Goal: Check status: Verify the current state of an ongoing process or item

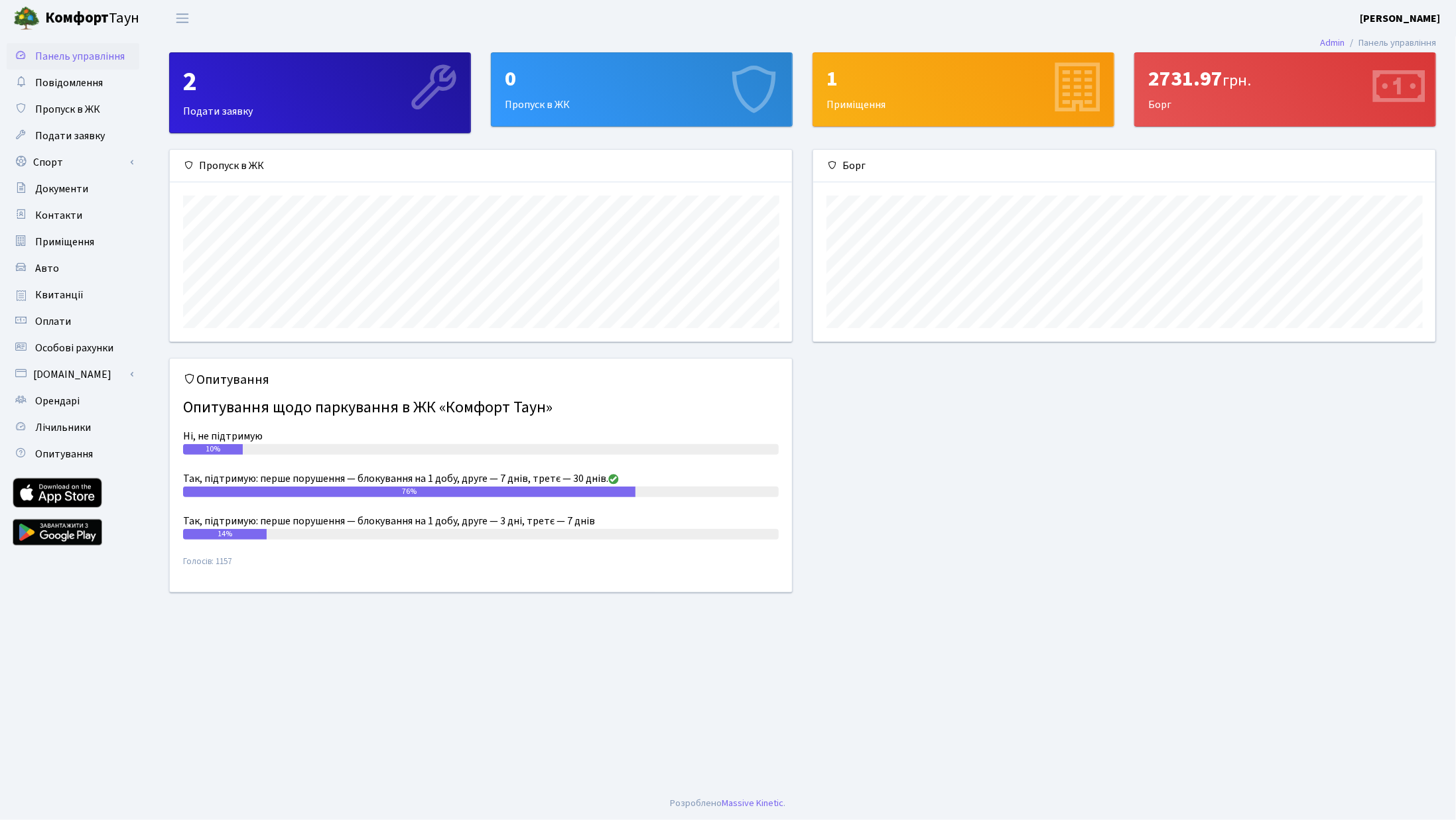
scroll to position [191, 623]
click at [1180, 89] on div "2731.97 грн." at bounding box center [1285, 80] width 274 height 26
click at [99, 294] on link "Квитанції" at bounding box center [73, 295] width 133 height 27
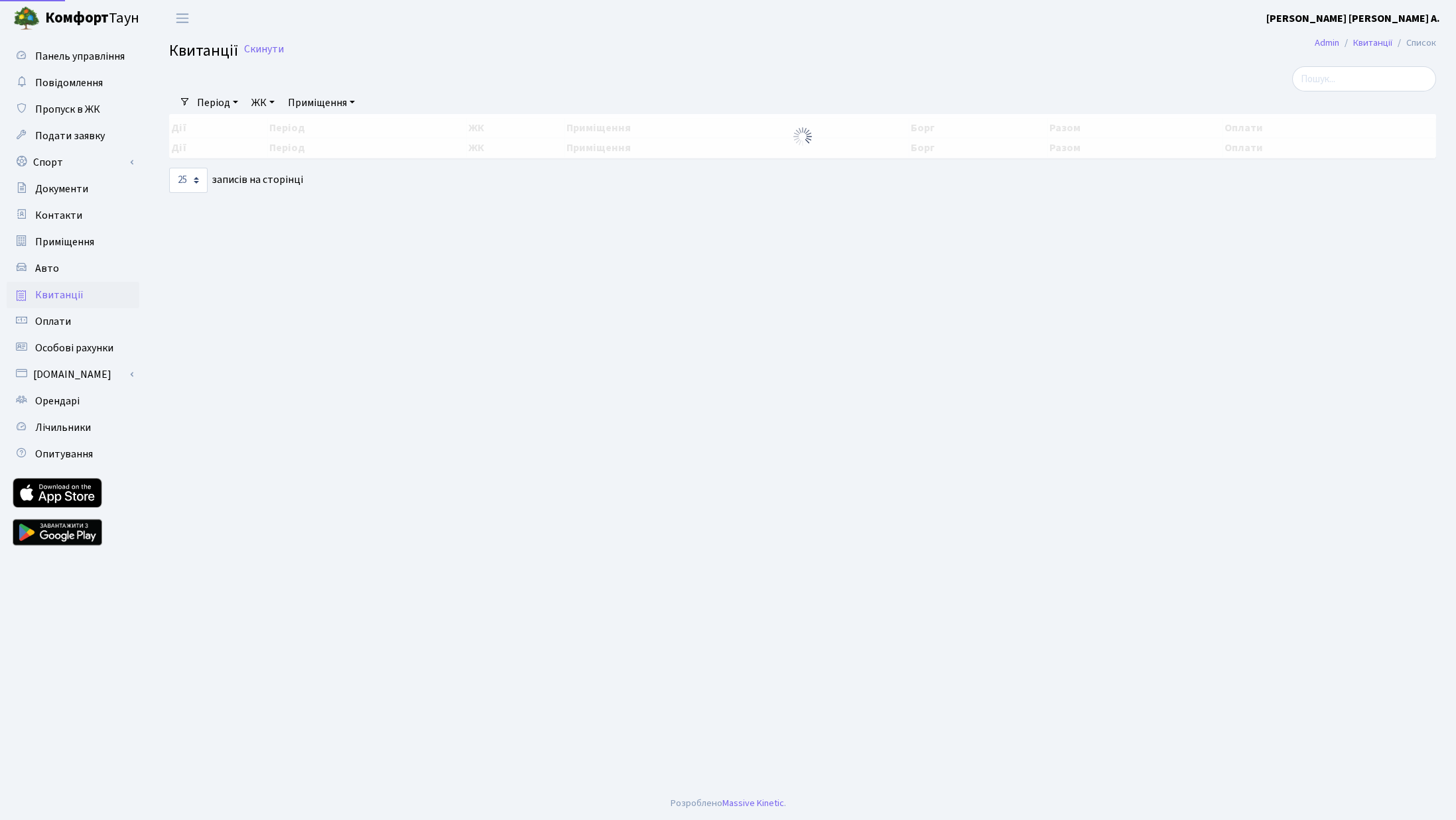
select select "25"
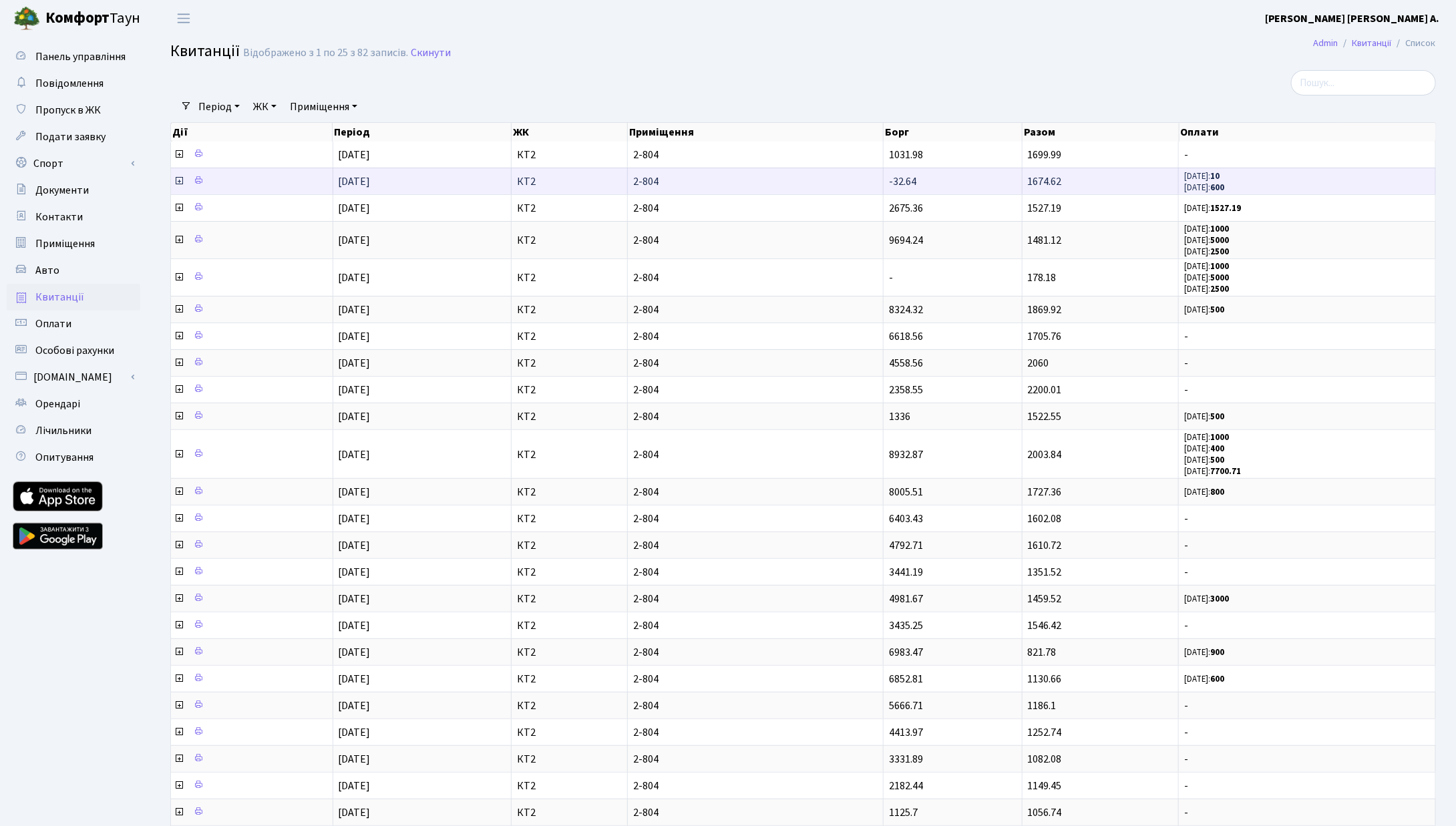
click at [1147, 168] on td "1674.62" at bounding box center [1101, 180] width 157 height 27
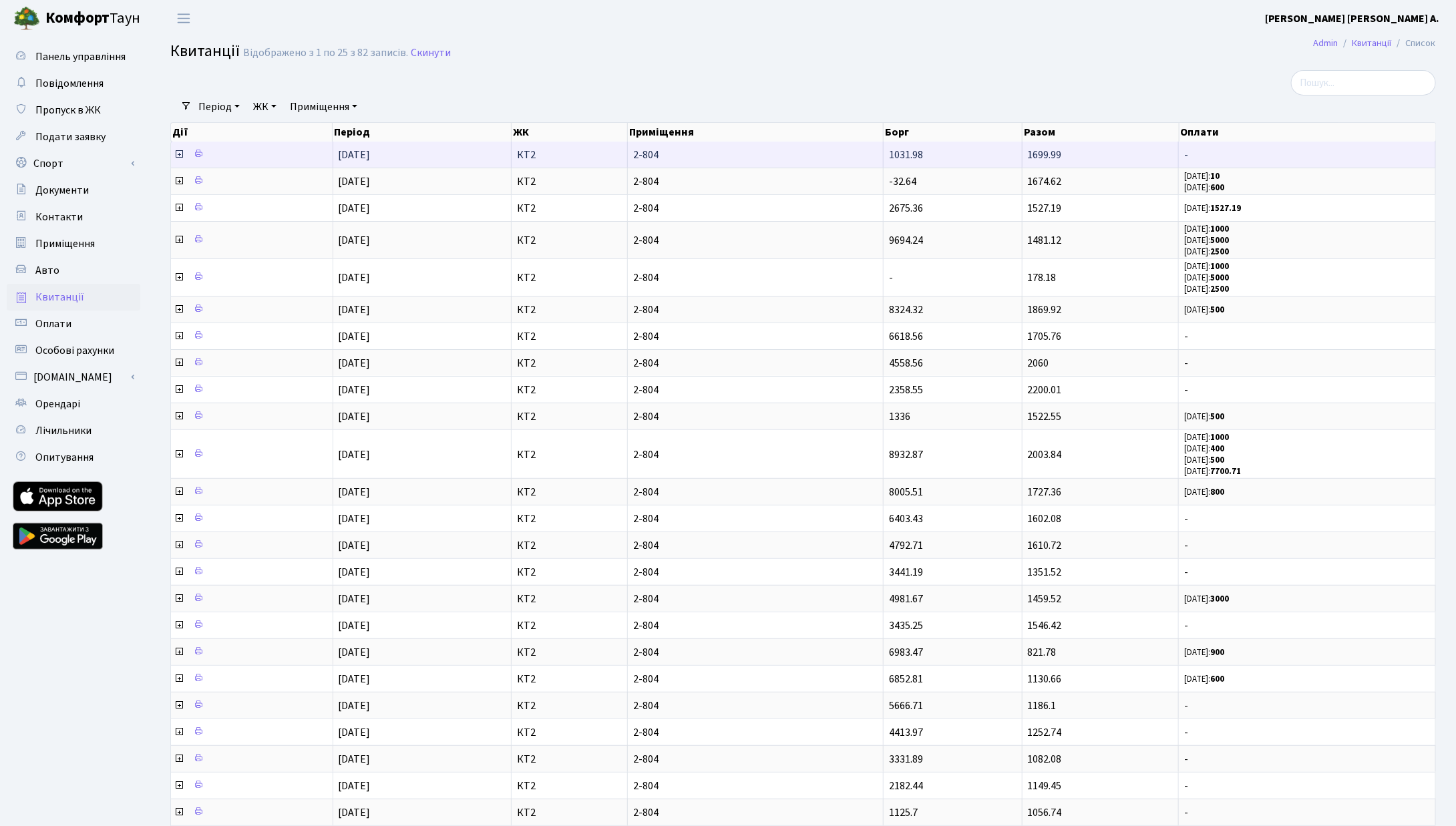
click at [1143, 156] on td "1699.99" at bounding box center [1101, 154] width 157 height 26
click at [180, 153] on icon at bounding box center [179, 154] width 11 height 11
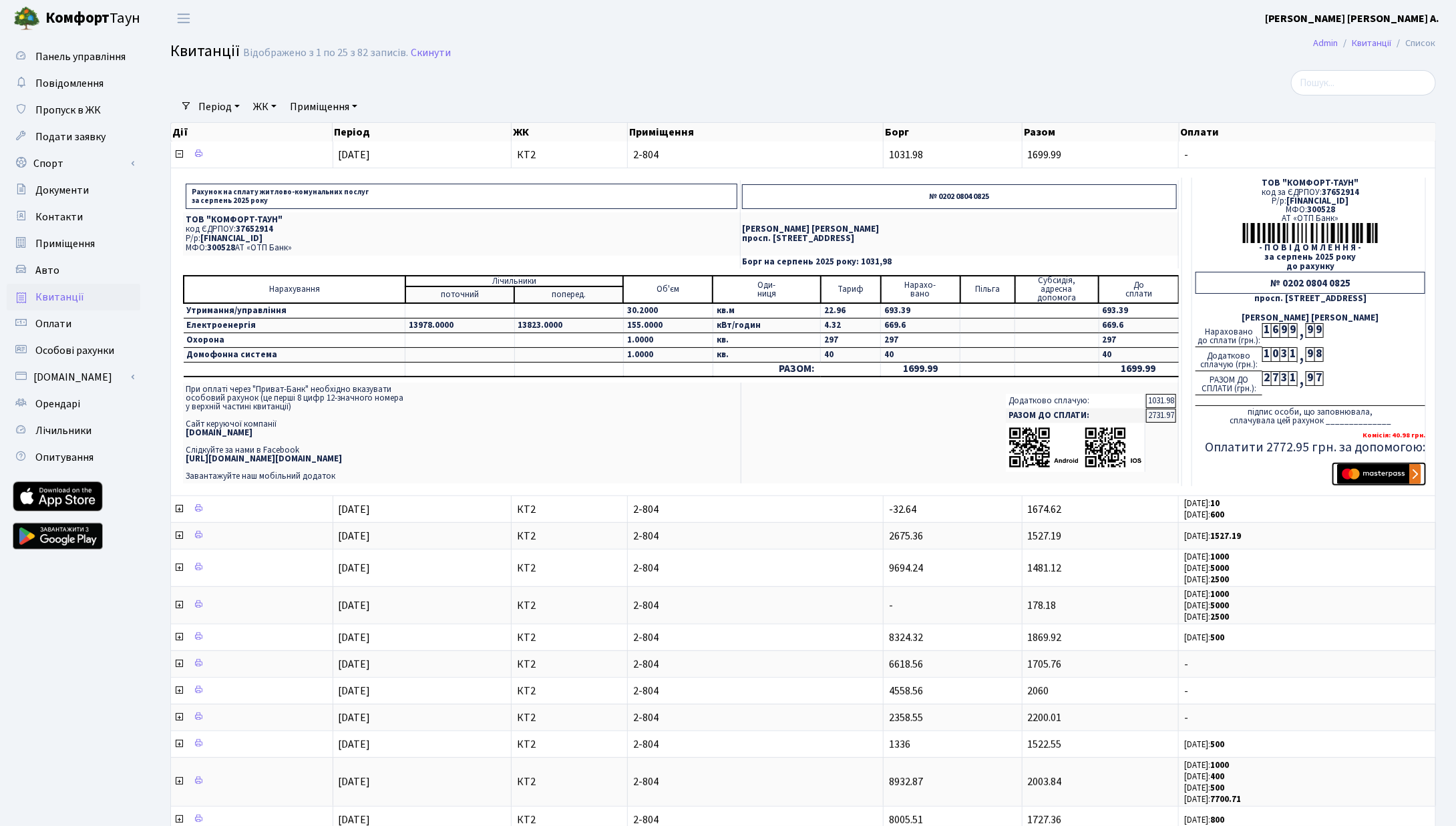
click at [1357, 477] on img "submit" at bounding box center [1379, 474] width 84 height 20
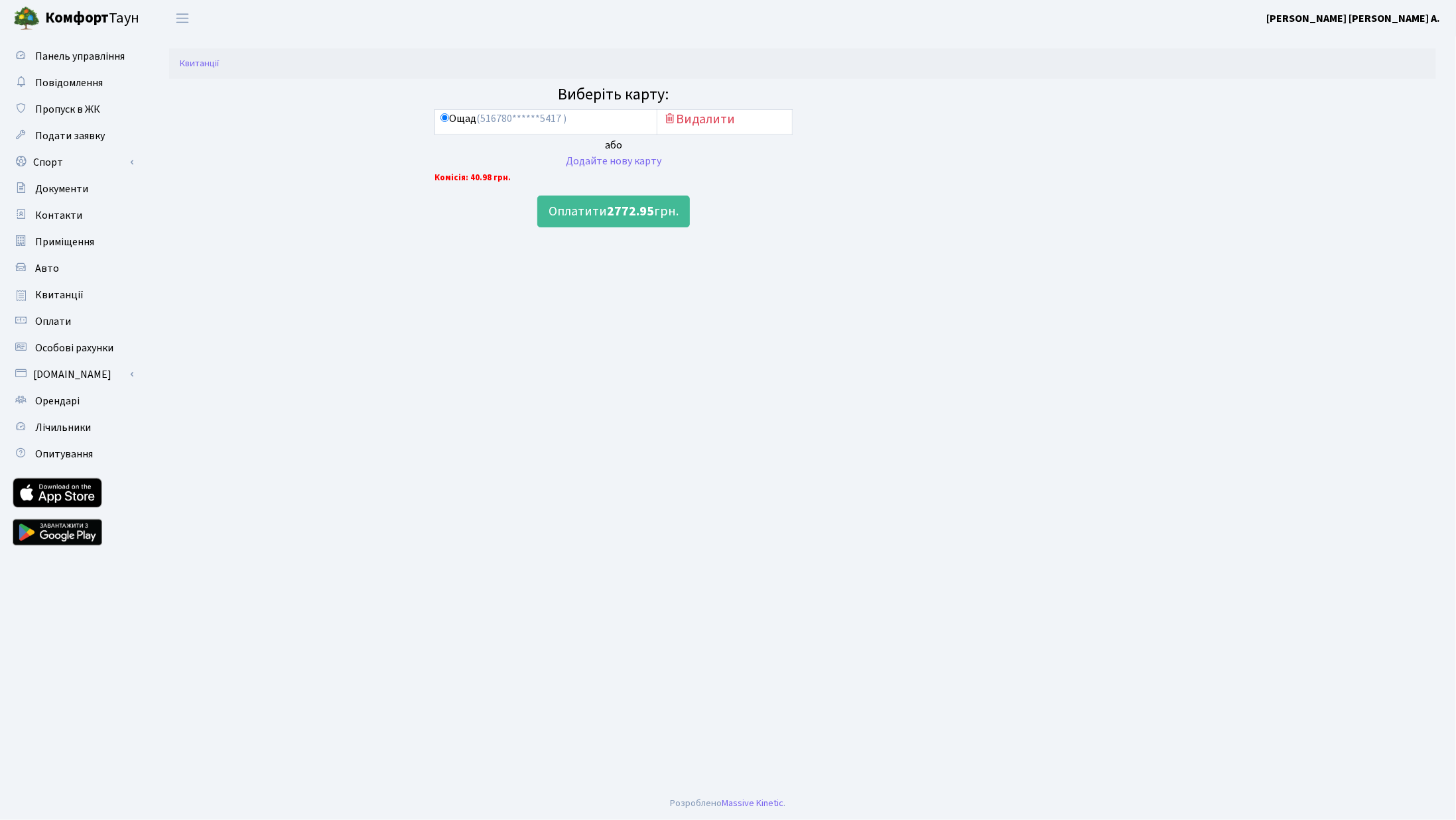
click at [600, 130] on td "Ощад (516780******5417 )" at bounding box center [546, 122] width 222 height 25
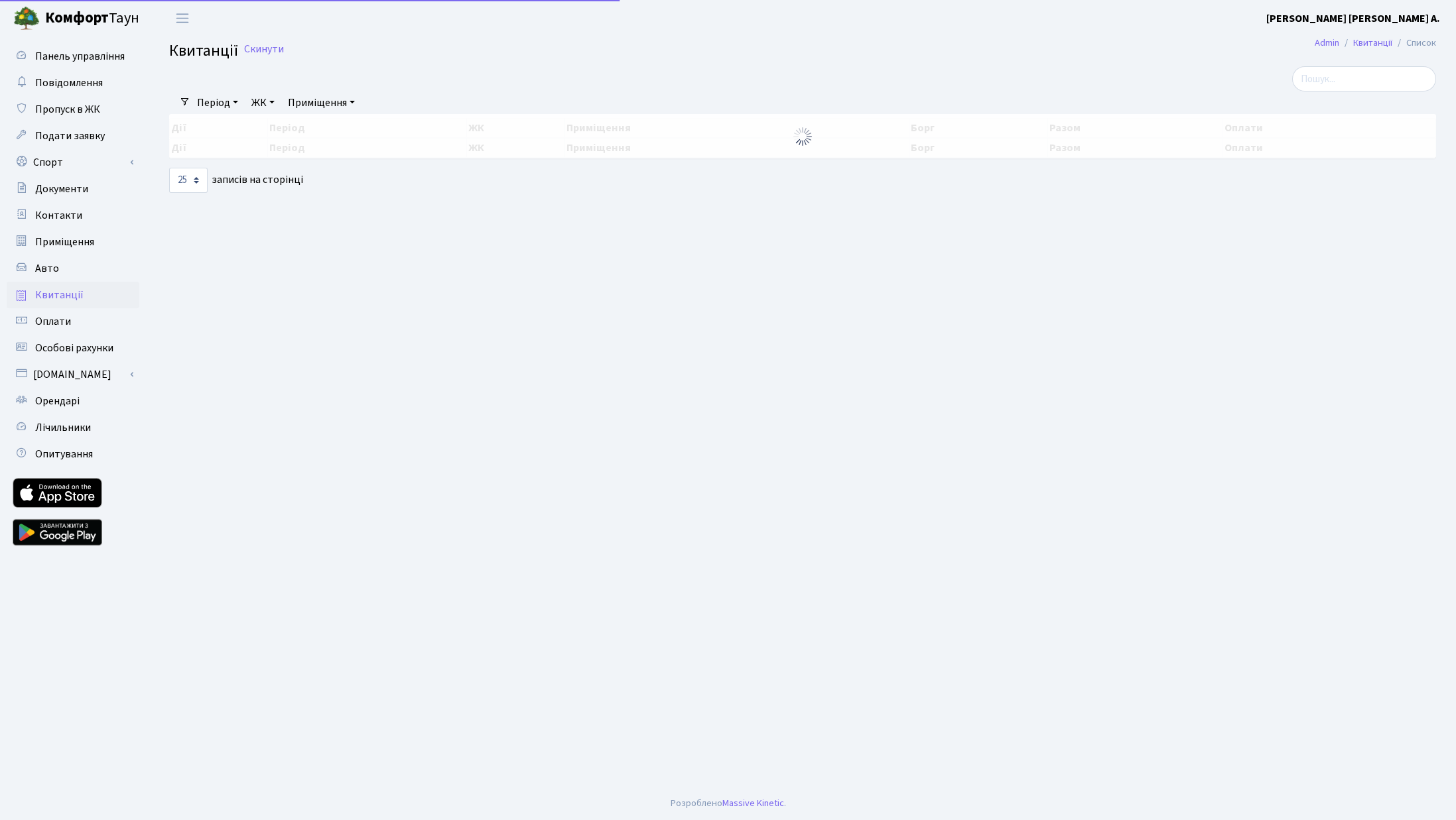
select select "25"
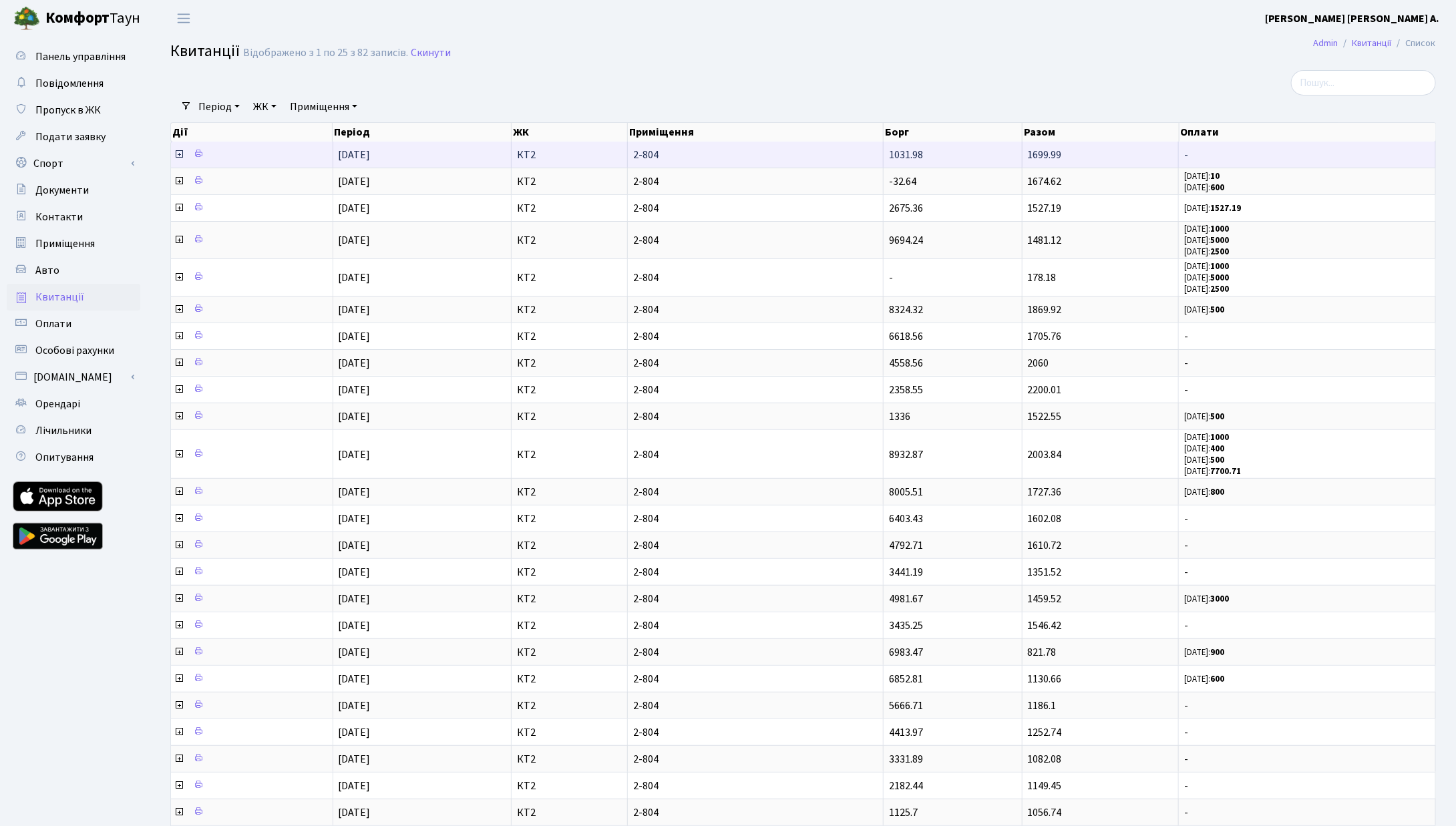
click at [178, 153] on icon at bounding box center [179, 154] width 11 height 11
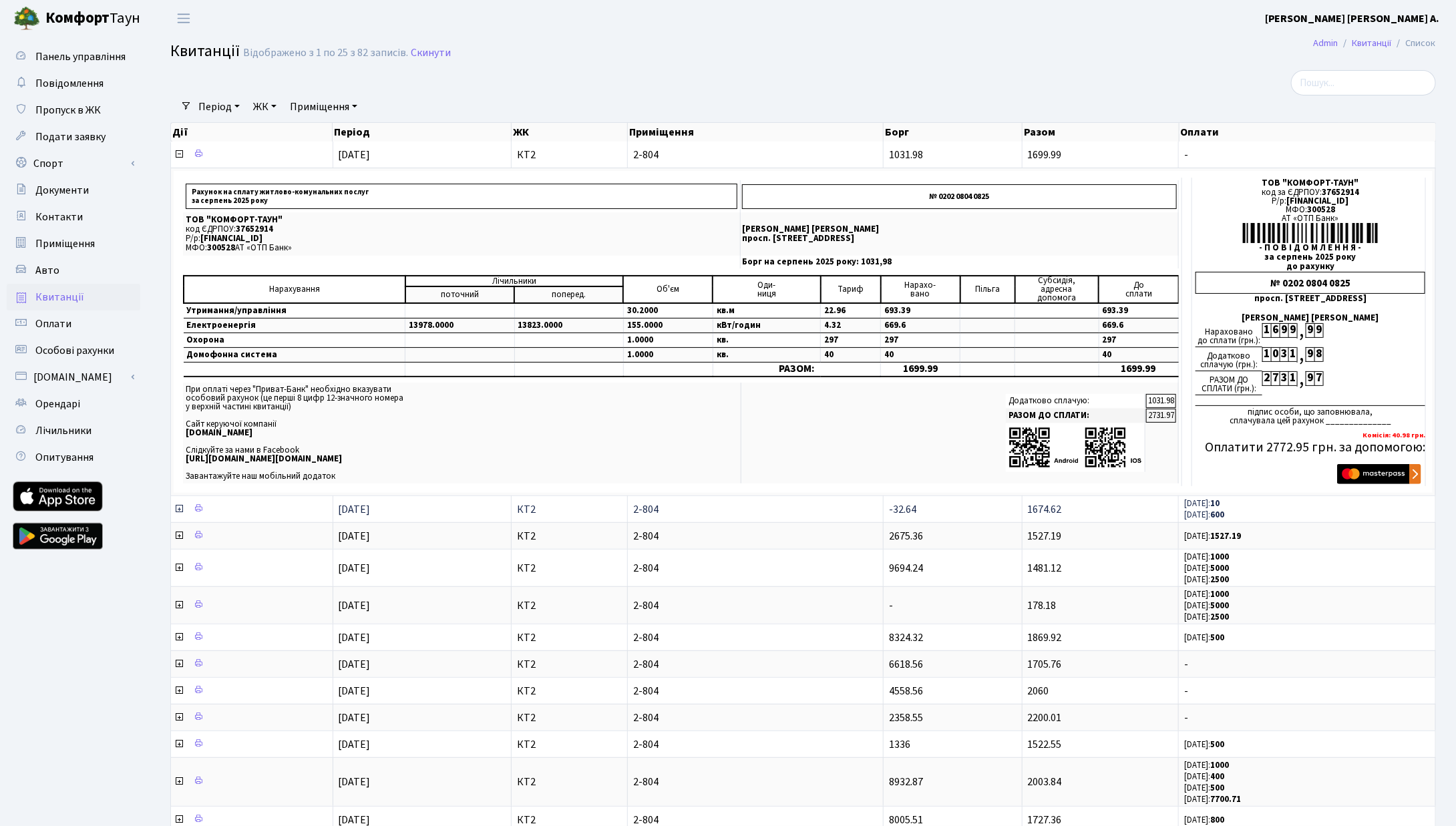
click at [180, 505] on icon at bounding box center [179, 508] width 11 height 11
